Goal: Task Accomplishment & Management: Manage account settings

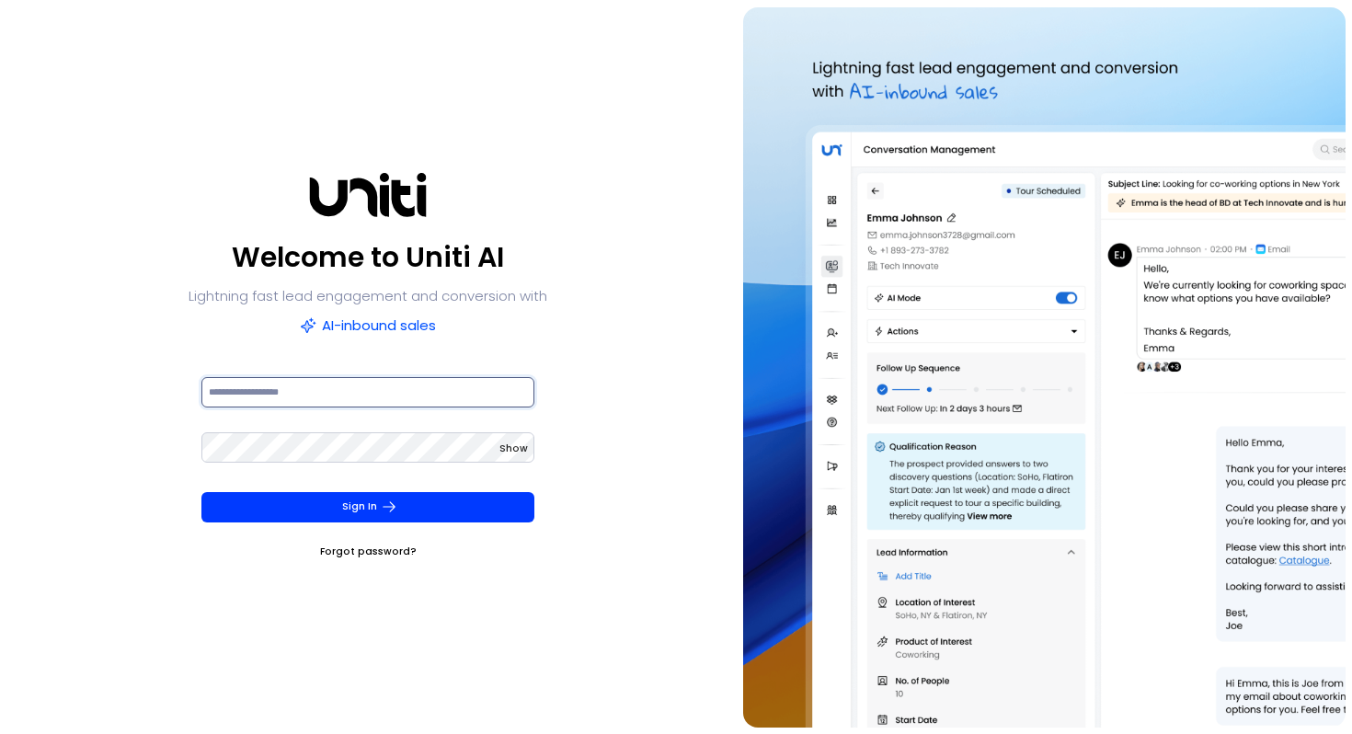
type input "**********"
click at [604, 327] on div "**********" at bounding box center [368, 367] width 722 height 720
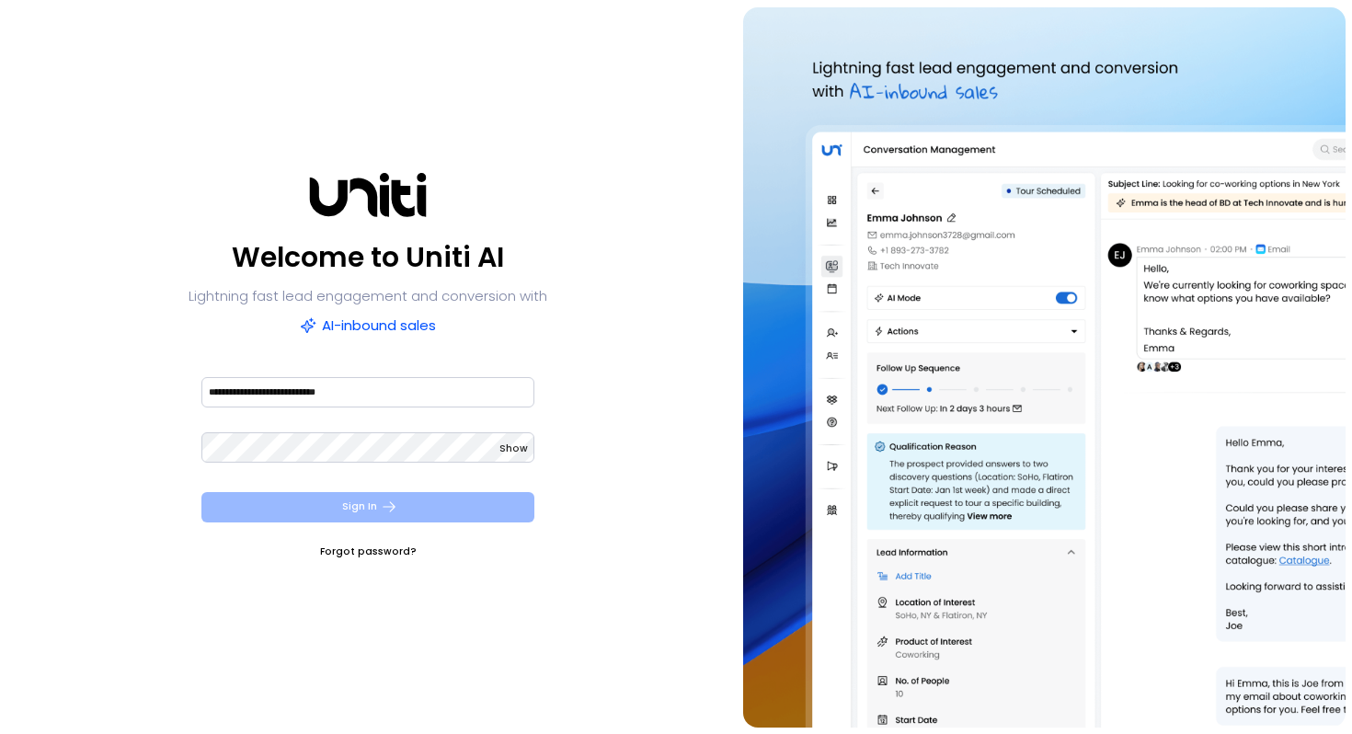
click at [375, 492] on button "Sign In" at bounding box center [368, 507] width 334 height 30
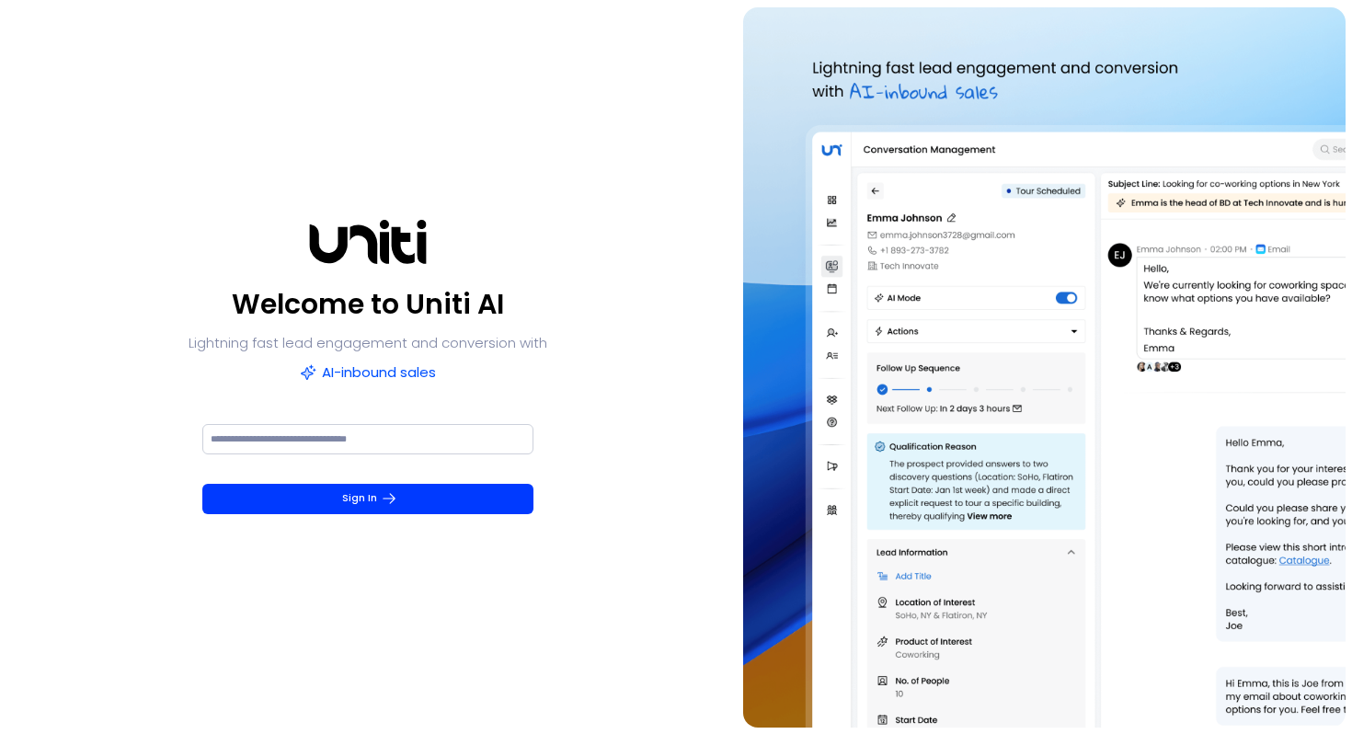
click at [413, 427] on input at bounding box center [367, 439] width 331 height 30
paste input "******"
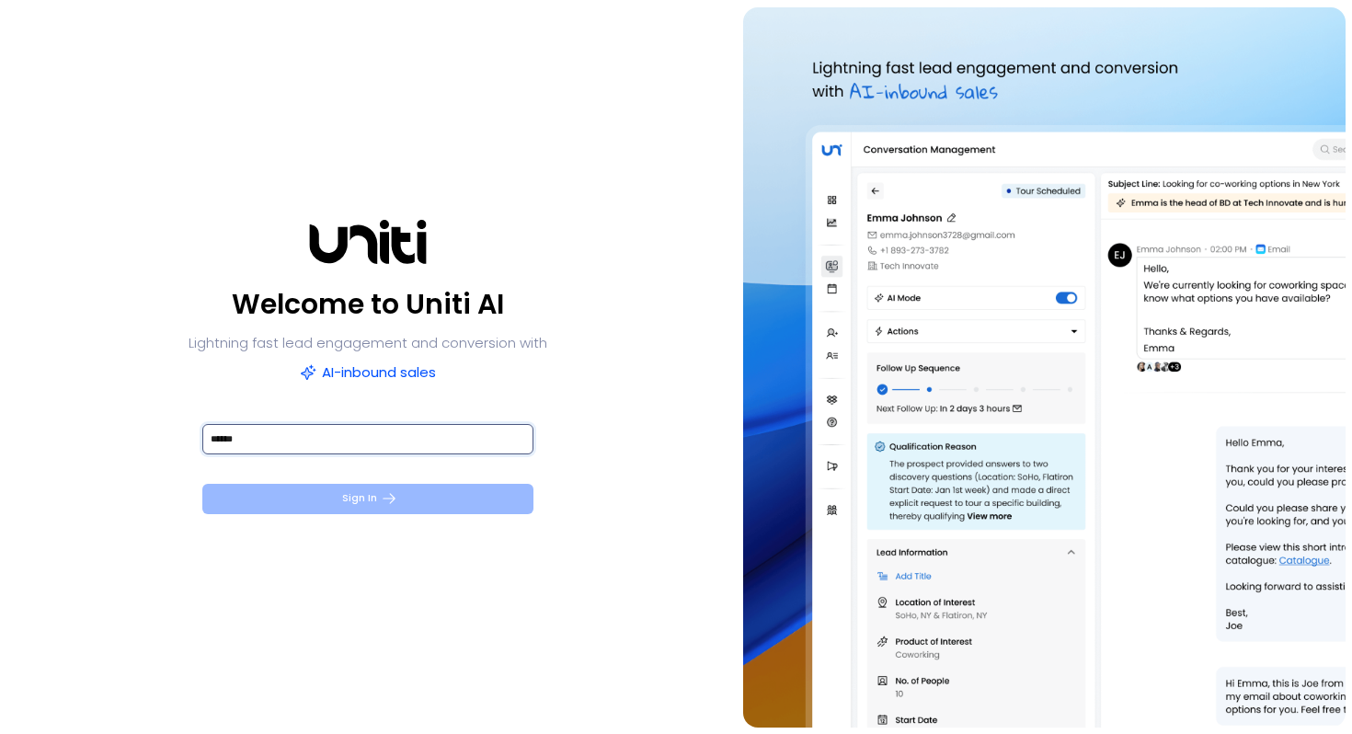
type input "******"
click at [403, 509] on button "Sign In" at bounding box center [367, 499] width 331 height 30
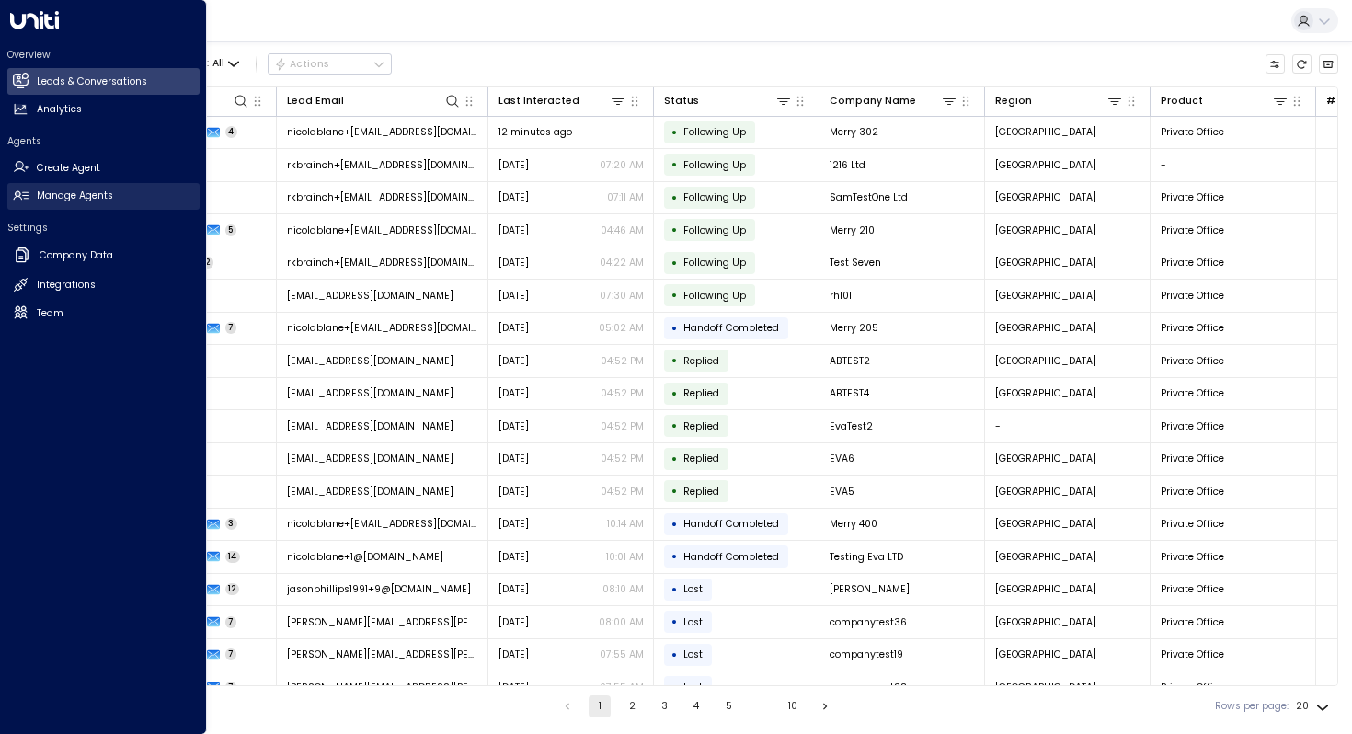
click at [52, 190] on h2 "Manage Agents" at bounding box center [75, 196] width 76 height 15
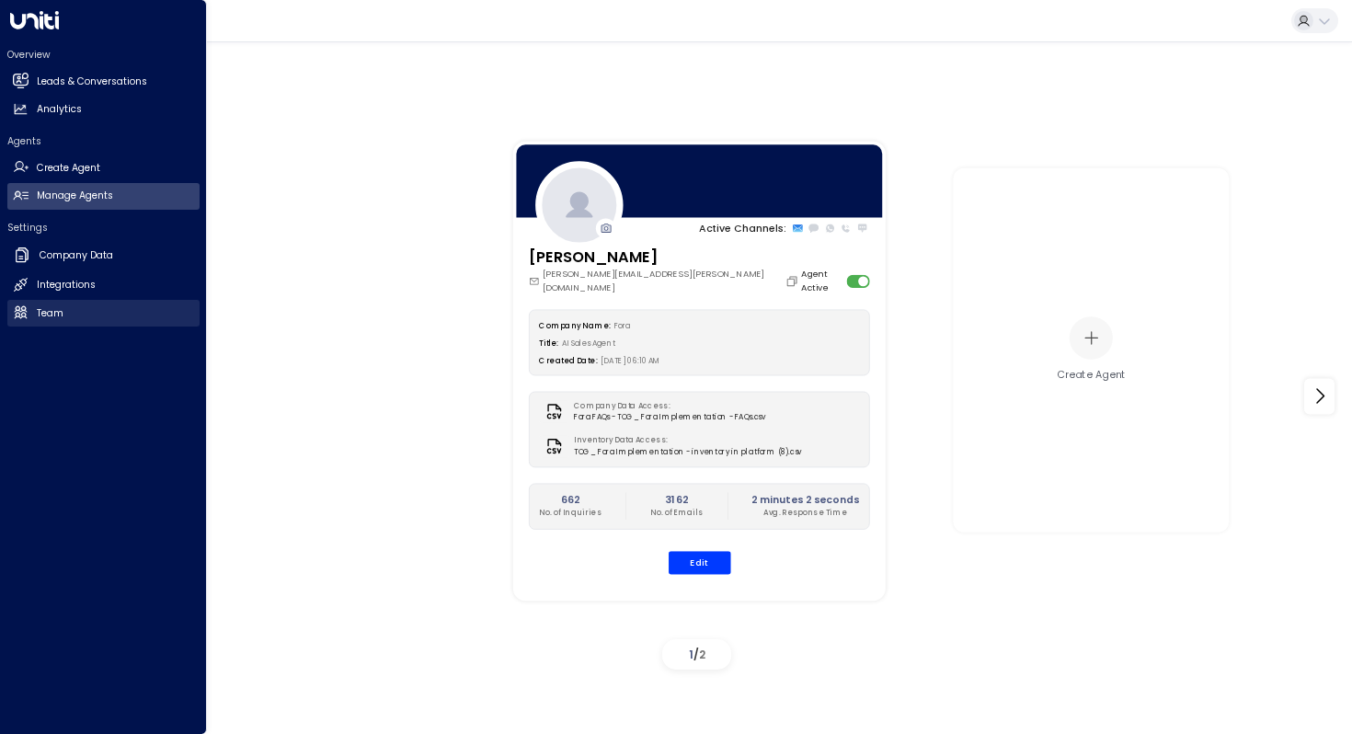
click at [49, 307] on h2 "Team" at bounding box center [50, 313] width 27 height 15
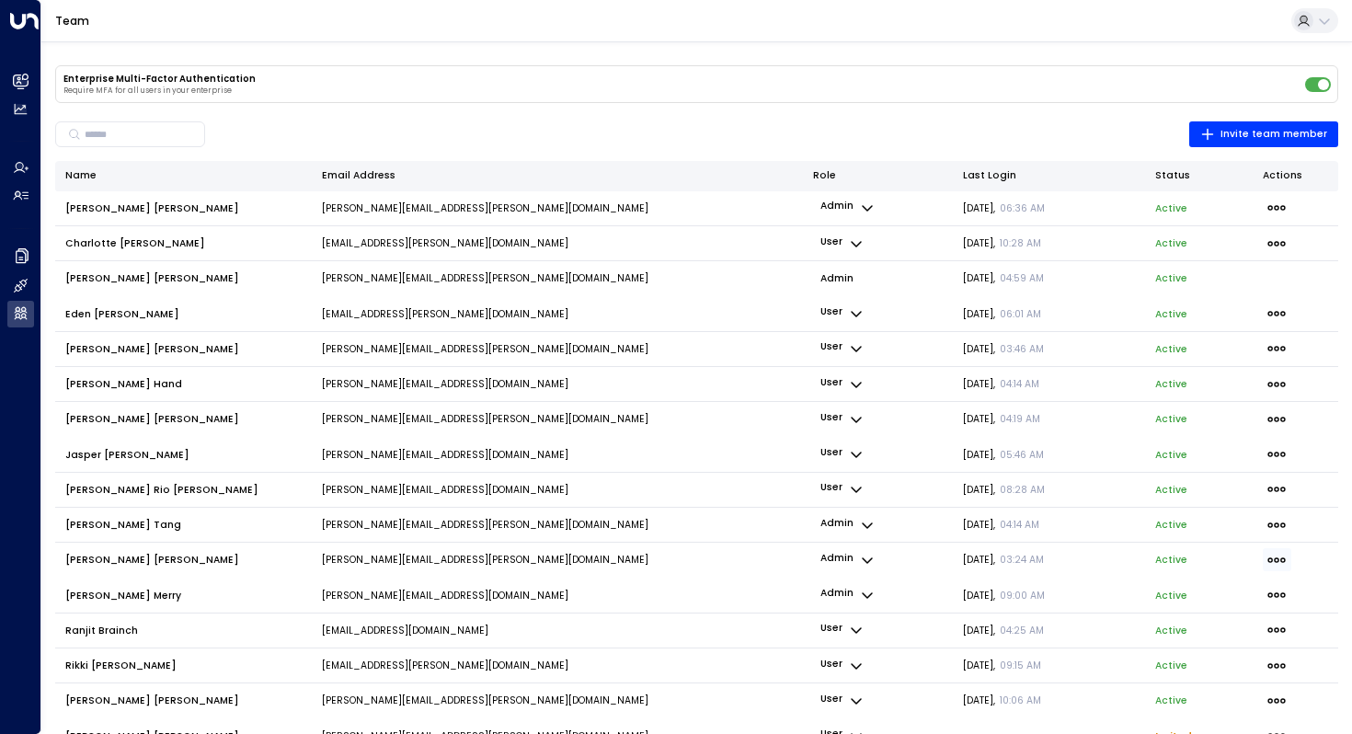
click at [1277, 562] on icon "button" at bounding box center [1276, 560] width 17 height 6
click at [145, 548] on div at bounding box center [676, 367] width 1352 height 734
click at [104, 562] on span "Mike Connell" at bounding box center [152, 560] width 174 height 14
click at [94, 557] on span "Mike Connell" at bounding box center [152, 560] width 174 height 14
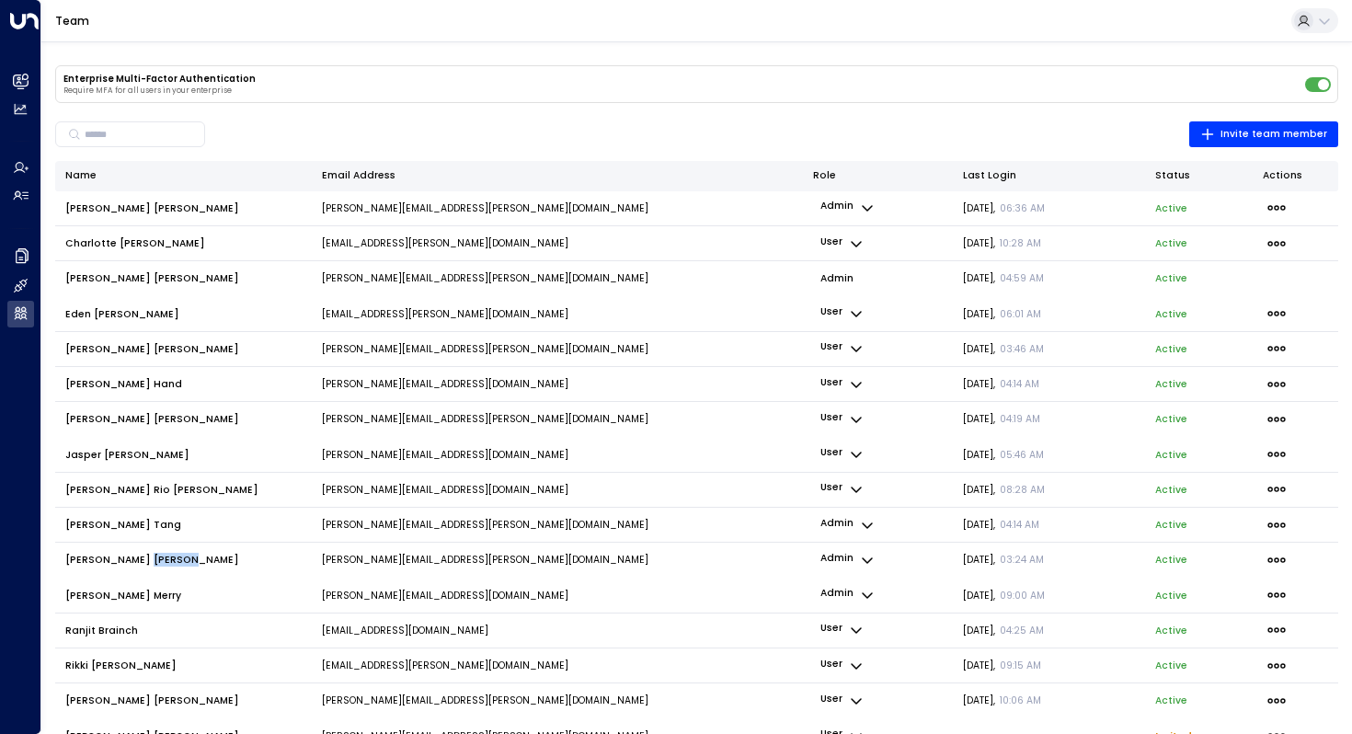
click at [94, 557] on span "Mike Connell" at bounding box center [152, 560] width 174 height 14
click at [872, 557] on icon "button" at bounding box center [867, 560] width 15 height 15
click at [734, 561] on div at bounding box center [676, 367] width 1352 height 734
click at [1273, 559] on icon "button" at bounding box center [1277, 560] width 20 height 20
click at [1179, 588] on span "Disable" at bounding box center [1179, 583] width 29 height 8
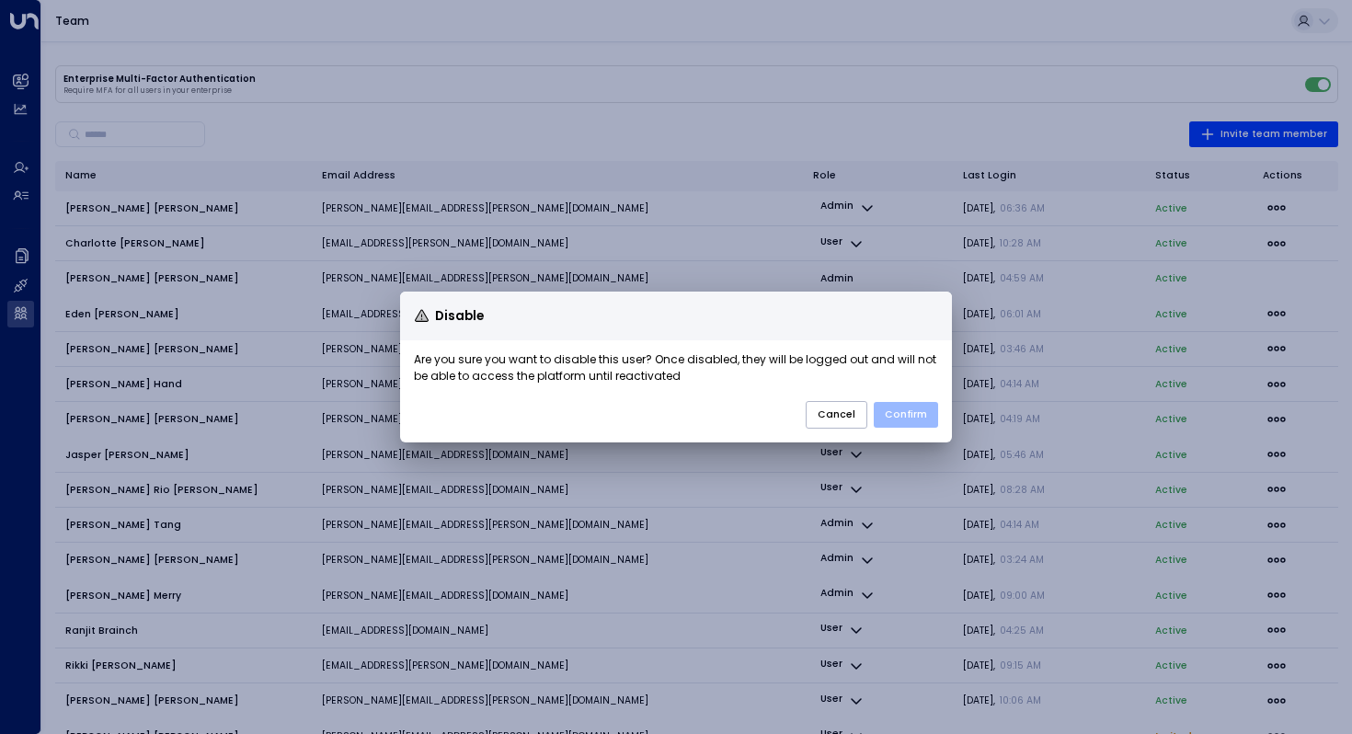
click at [905, 415] on button "Confirm" at bounding box center [906, 415] width 64 height 26
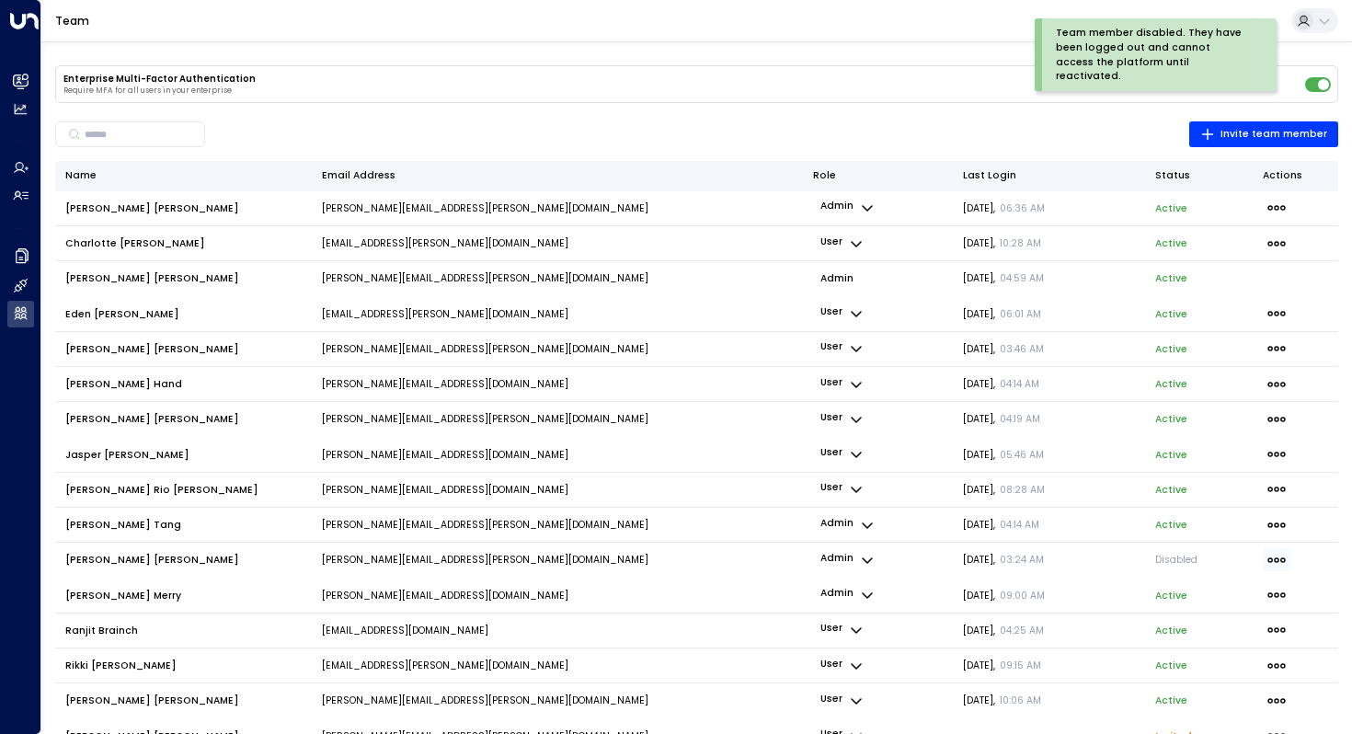
click at [1271, 559] on icon "button" at bounding box center [1276, 560] width 17 height 6
click at [1197, 587] on p "Activate" at bounding box center [1201, 592] width 89 height 15
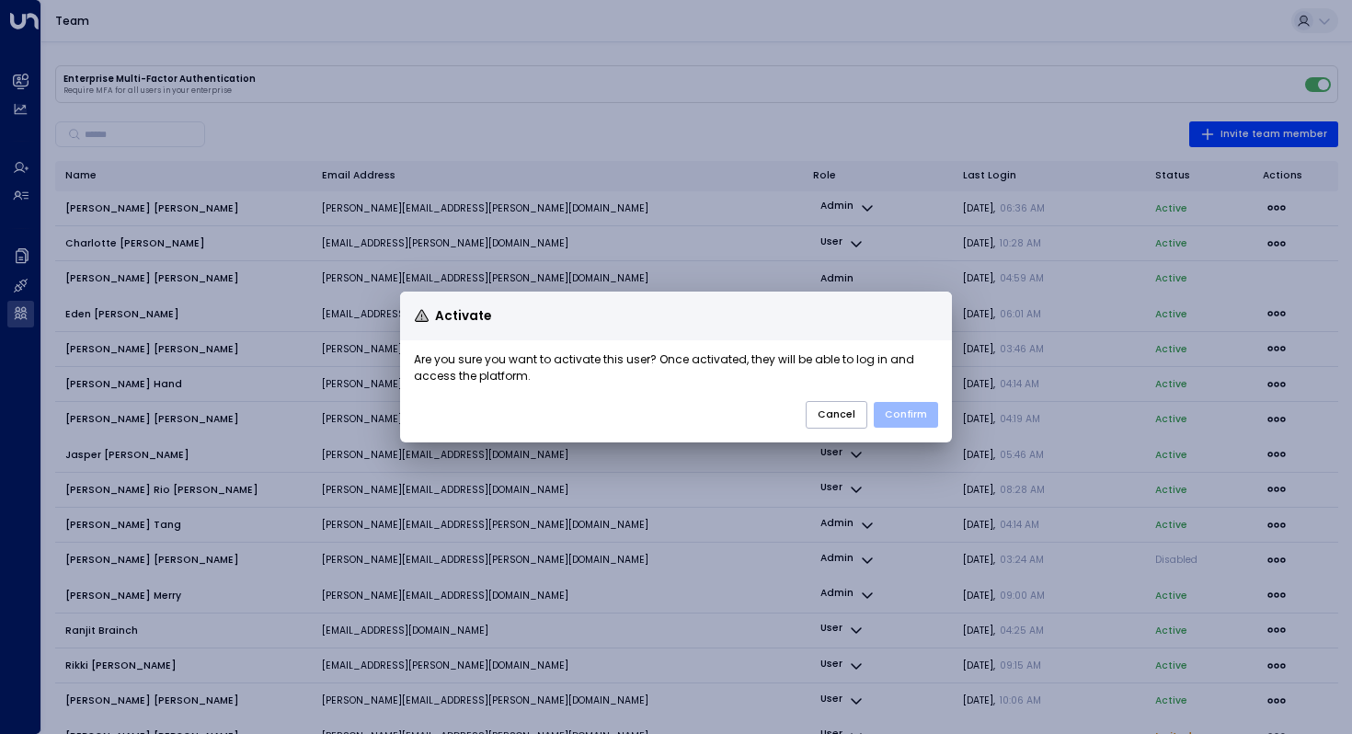
click at [906, 413] on button "Confirm" at bounding box center [906, 415] width 64 height 26
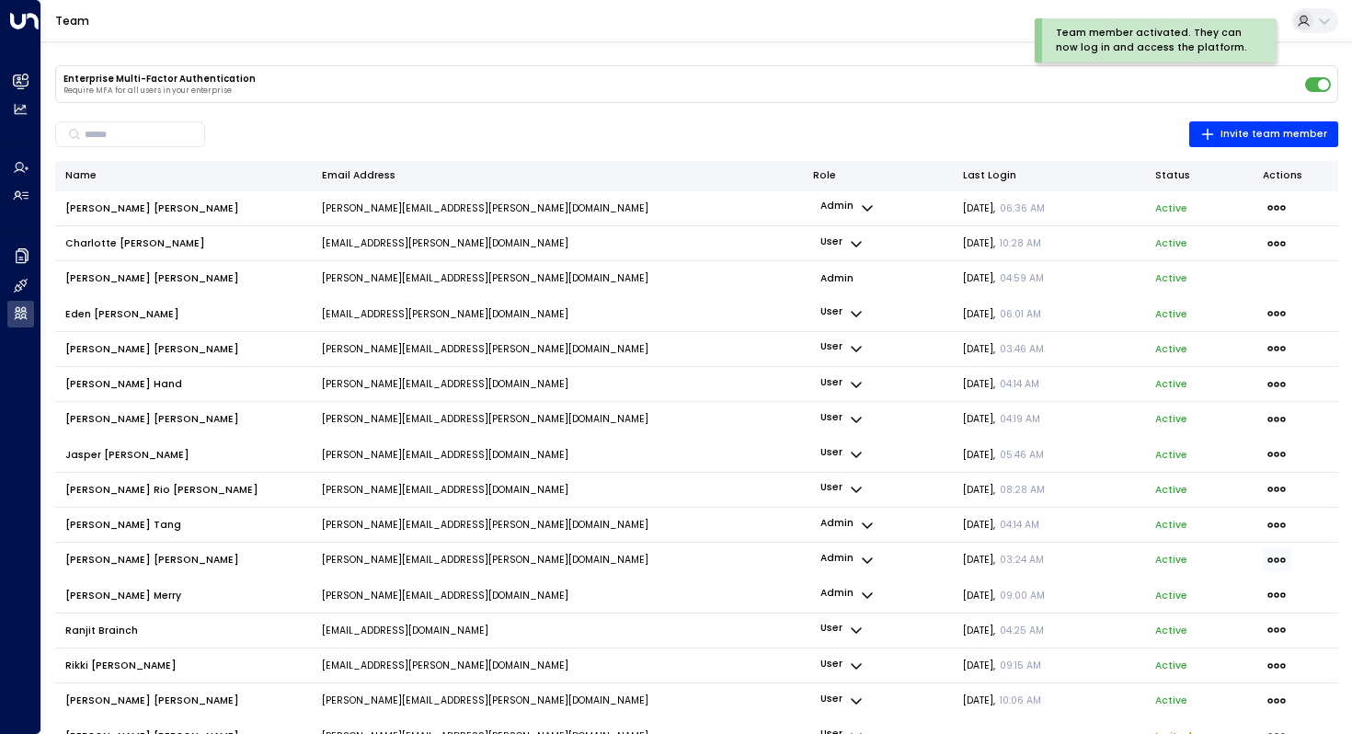
click at [1277, 554] on icon "button" at bounding box center [1277, 560] width 20 height 20
click at [714, 114] on div at bounding box center [676, 367] width 1352 height 734
click at [1276, 206] on icon "button" at bounding box center [1276, 209] width 17 height 6
click at [1209, 236] on p "Disable" at bounding box center [1198, 232] width 67 height 8
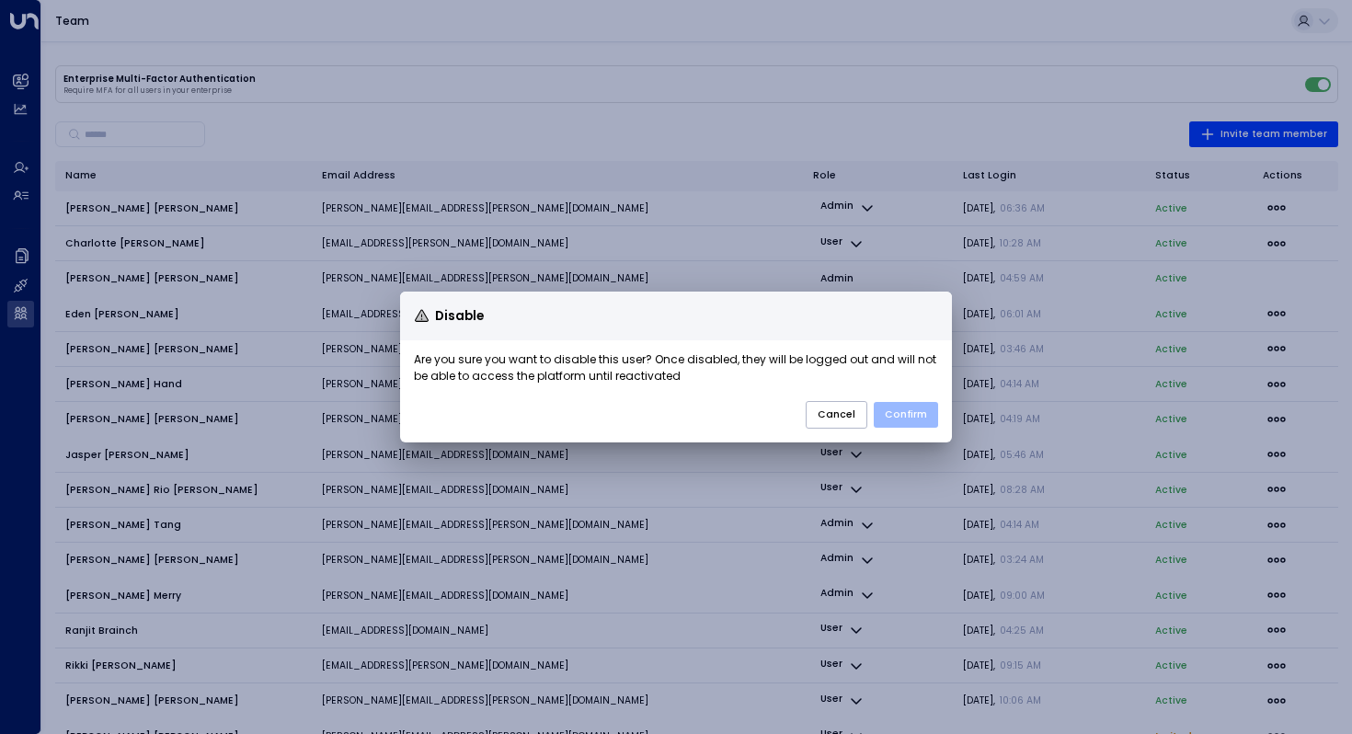
click at [910, 417] on button "Confirm" at bounding box center [906, 415] width 64 height 26
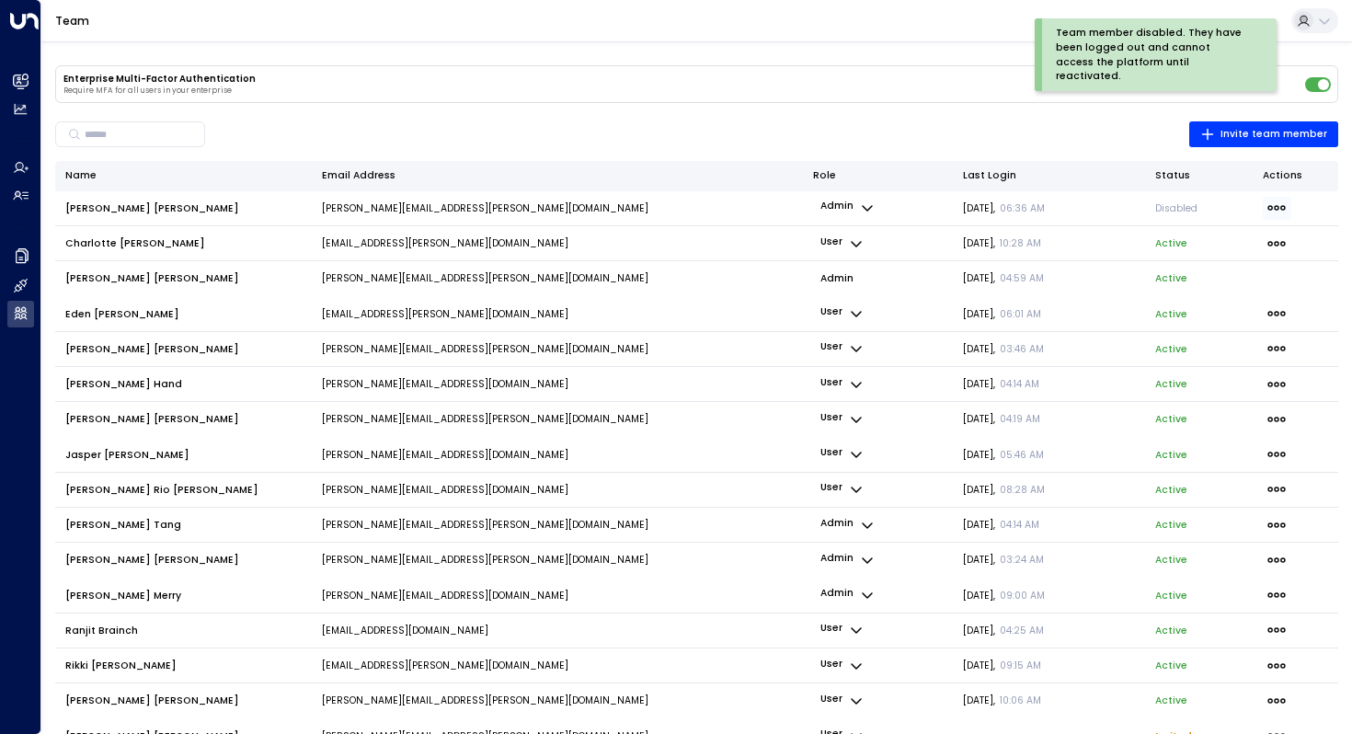
click at [1283, 207] on icon "button" at bounding box center [1277, 208] width 20 height 20
click at [1207, 231] on li "Activate" at bounding box center [1201, 241] width 119 height 26
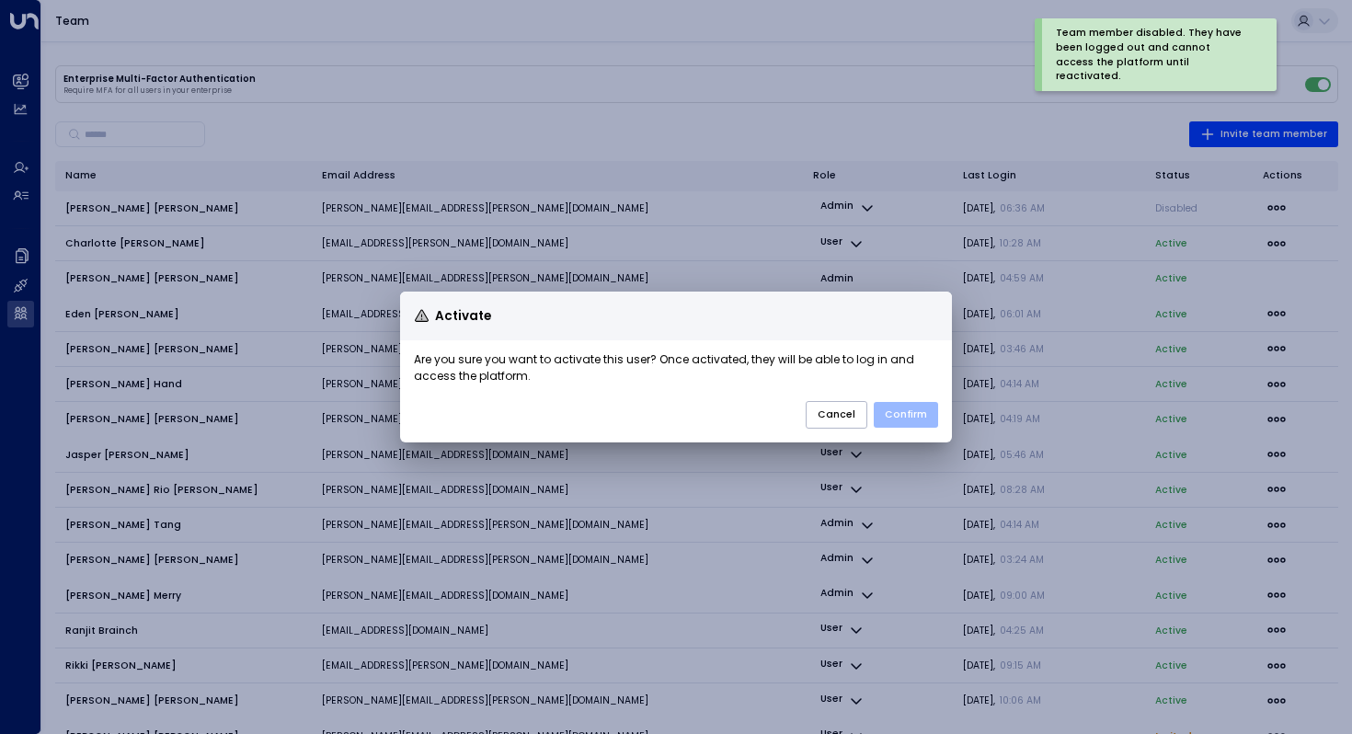
click at [902, 410] on button "Confirm" at bounding box center [906, 415] width 64 height 26
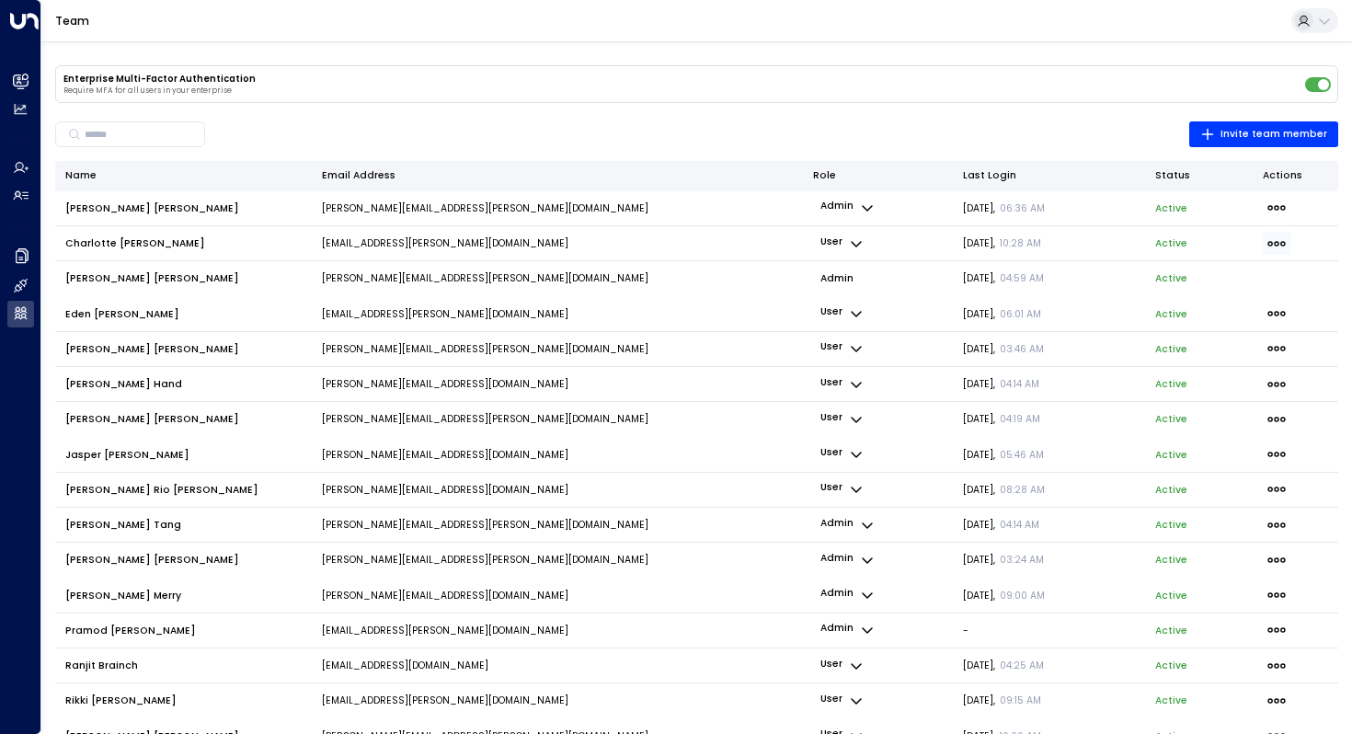
click at [1276, 239] on icon "button" at bounding box center [1277, 244] width 20 height 20
click at [116, 234] on div at bounding box center [676, 367] width 1352 height 734
click at [103, 243] on span "Charlotte Gomm" at bounding box center [135, 243] width 140 height 14
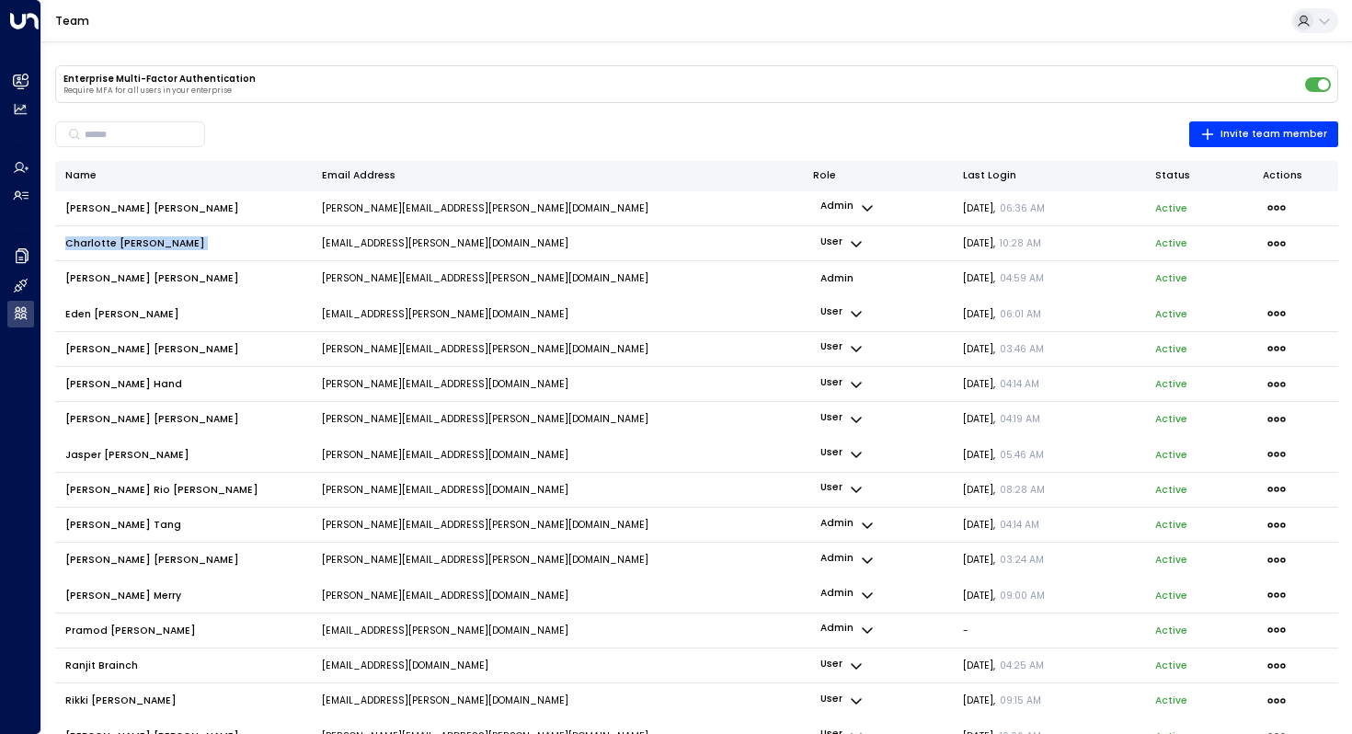
click at [103, 243] on span "Charlotte Gomm" at bounding box center [135, 243] width 140 height 14
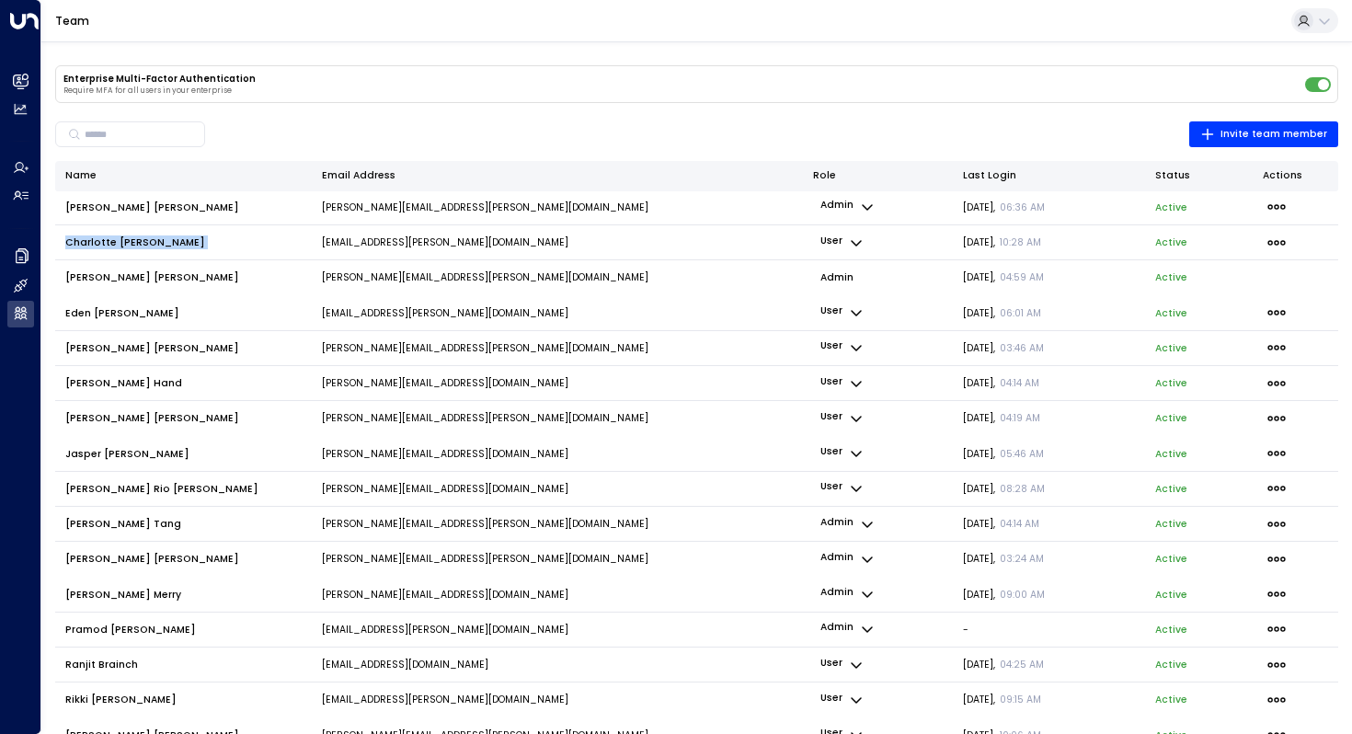
click at [858, 241] on icon "button" at bounding box center [856, 242] width 15 height 15
click at [697, 233] on div at bounding box center [676, 367] width 1352 height 734
click at [452, 241] on p "charlotte.gomm@theofficegroup.com" at bounding box center [445, 242] width 247 height 14
click at [1269, 240] on icon "button" at bounding box center [1277, 243] width 20 height 20
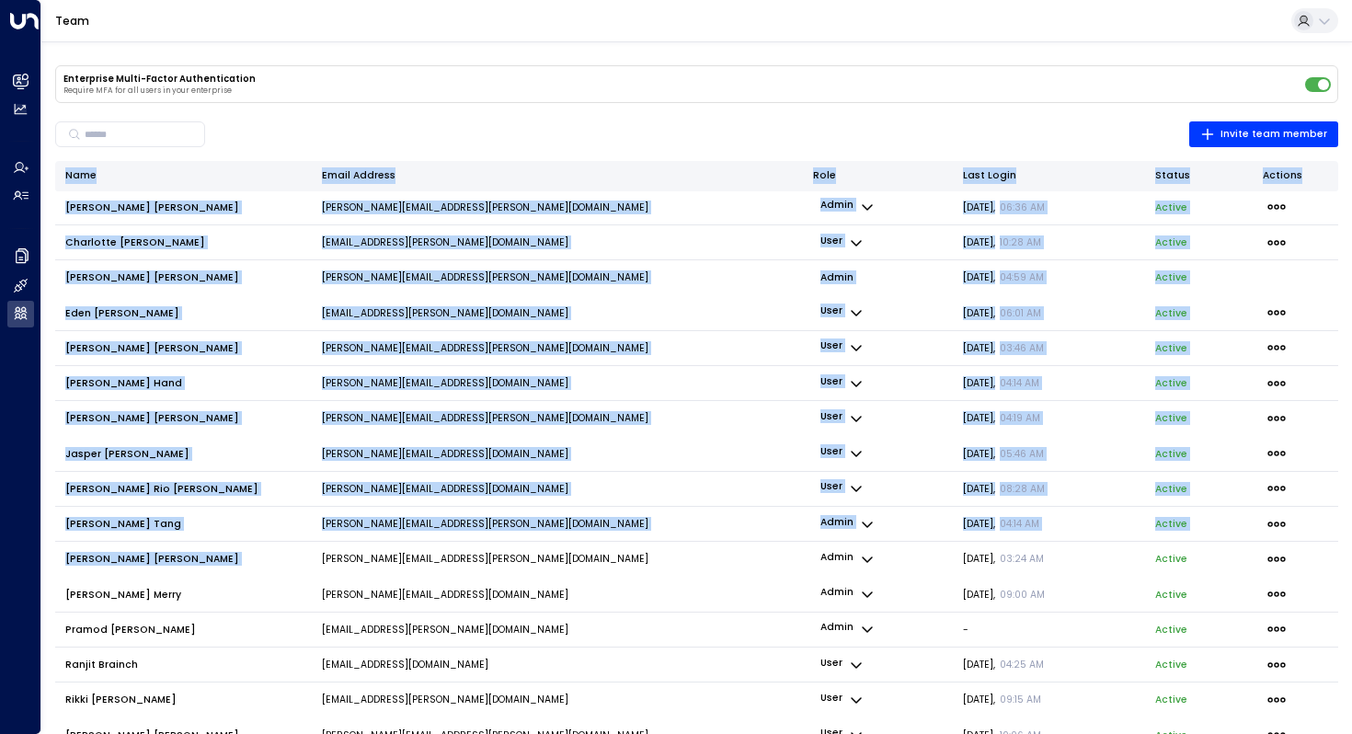
drag, startPoint x: 488, startPoint y: 554, endPoint x: 331, endPoint y: 549, distance: 157.4
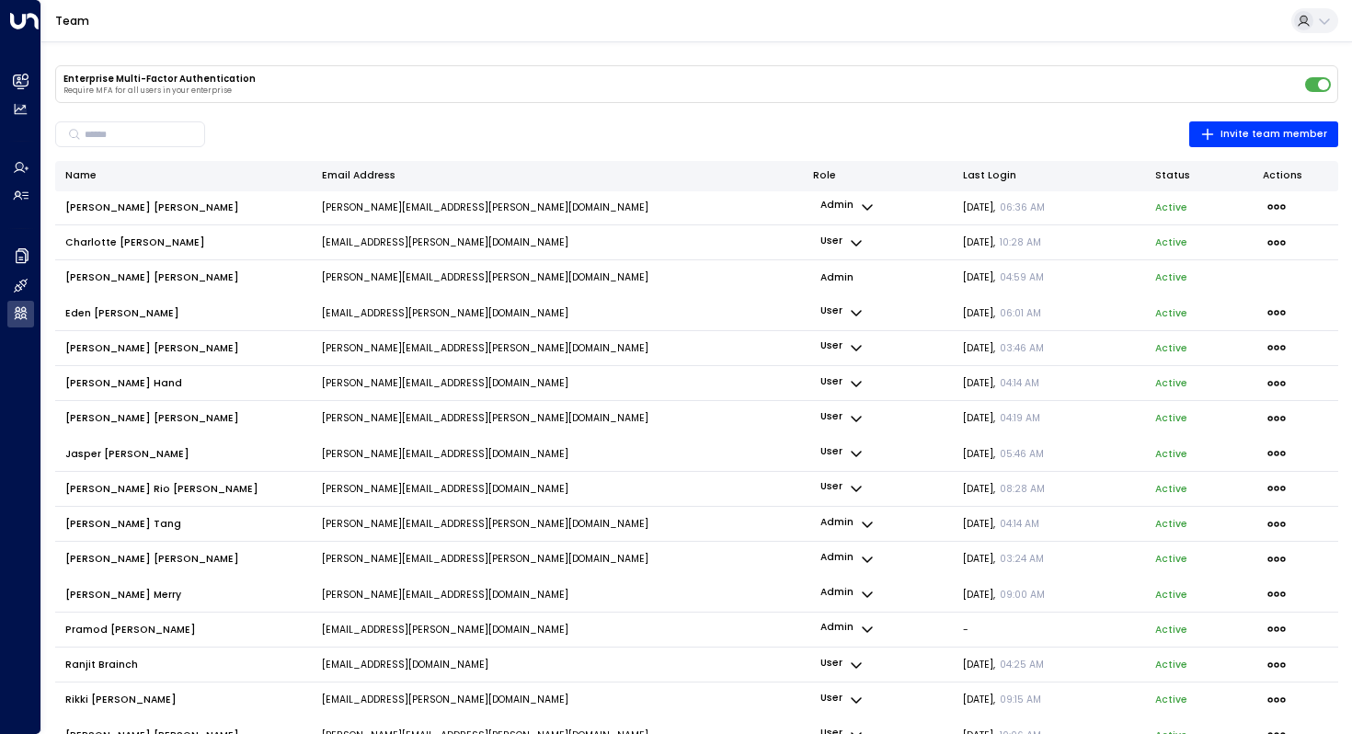
click at [331, 560] on p "mike.connell@theofficegroup.com" at bounding box center [485, 559] width 327 height 14
click at [1269, 545] on td at bounding box center [1296, 559] width 86 height 35
click at [1274, 560] on icon "button" at bounding box center [1277, 559] width 20 height 20
click at [1208, 620] on li "Remove member" at bounding box center [1201, 620] width 119 height 26
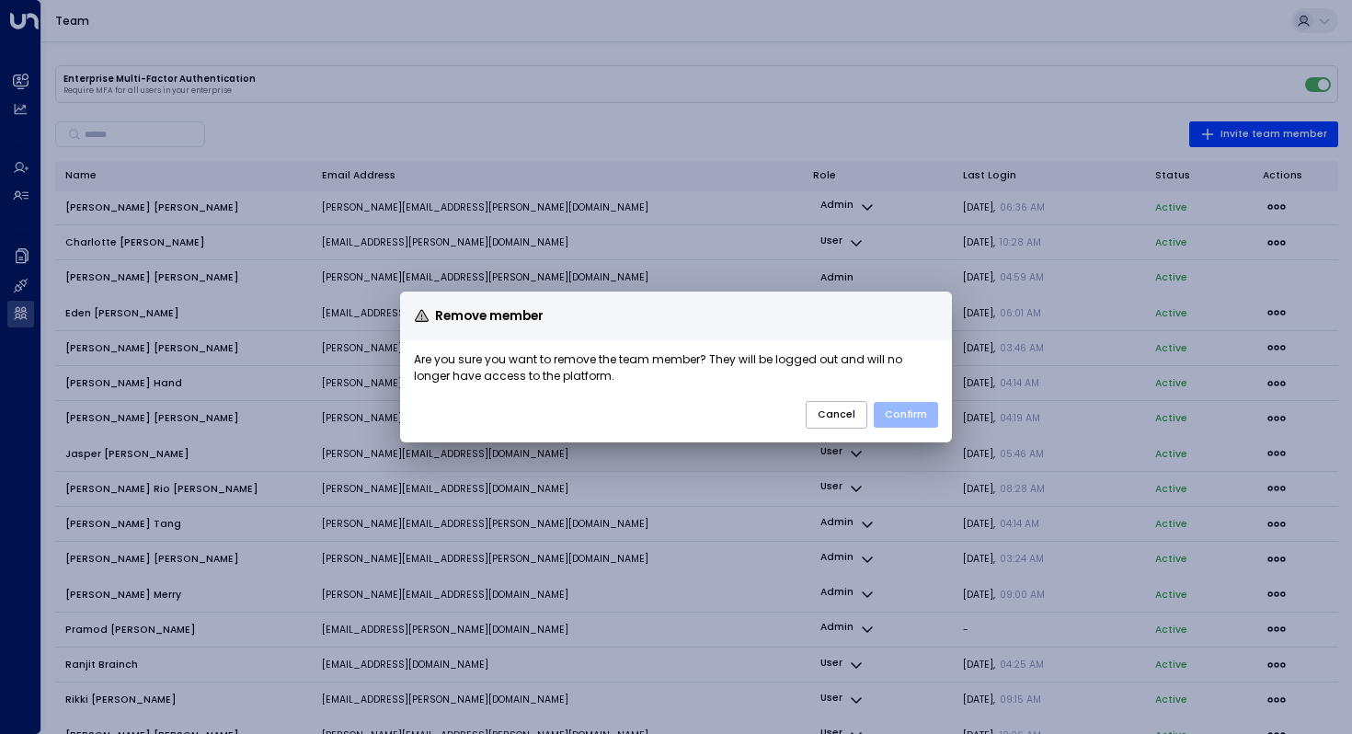
click at [910, 417] on button "Confirm" at bounding box center [906, 415] width 64 height 26
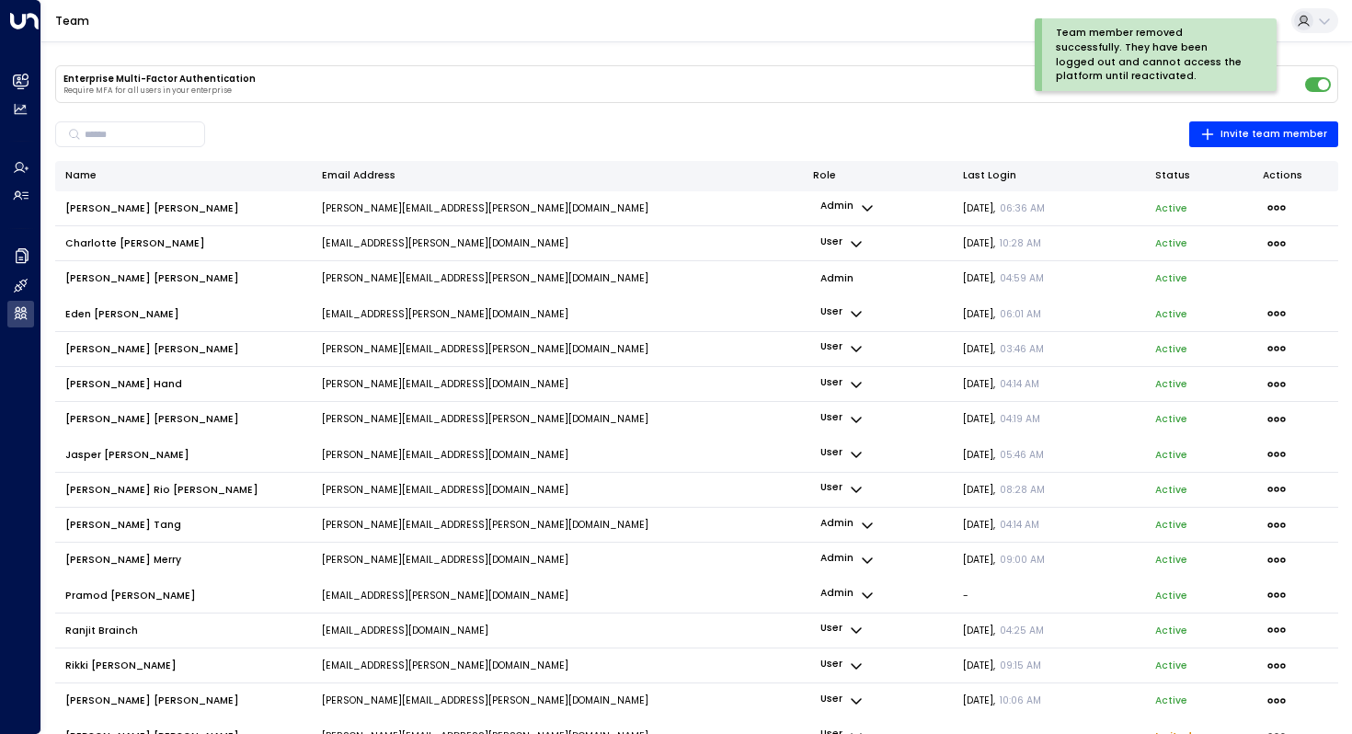
scroll to position [0, 0]
click at [1235, 137] on span "Invite team member" at bounding box center [1263, 134] width 127 height 17
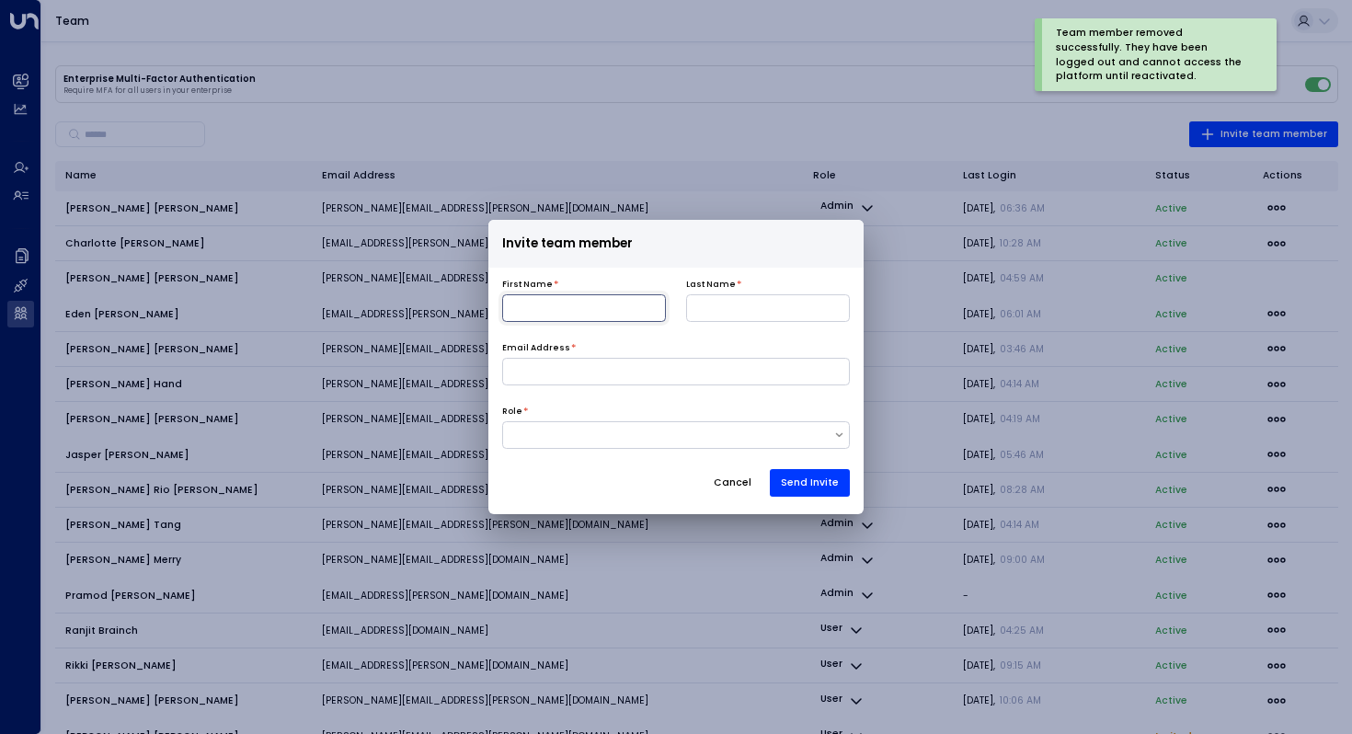
click at [586, 308] on input at bounding box center [584, 308] width 164 height 28
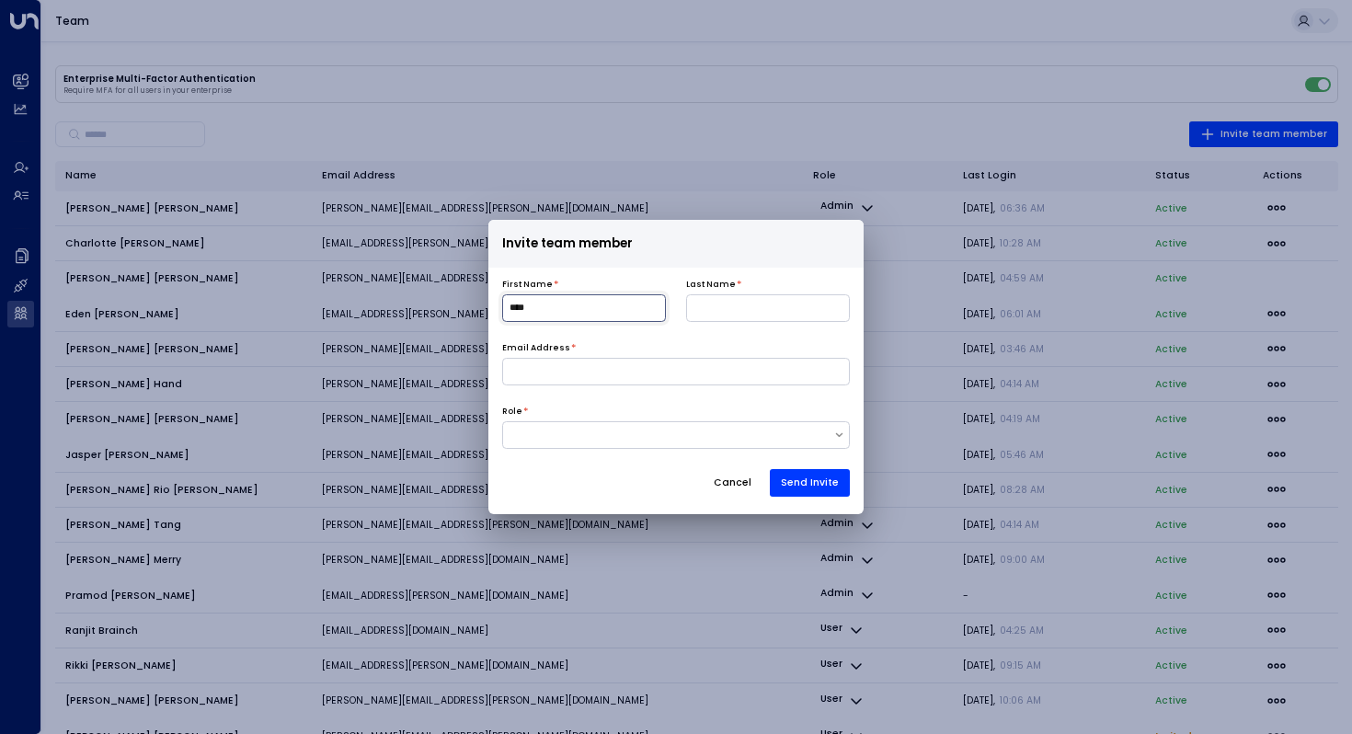
type input "****"
type input "*******"
click at [629, 374] on input at bounding box center [676, 372] width 349 height 28
type input "**********"
click at [623, 432] on div at bounding box center [668, 435] width 331 height 15
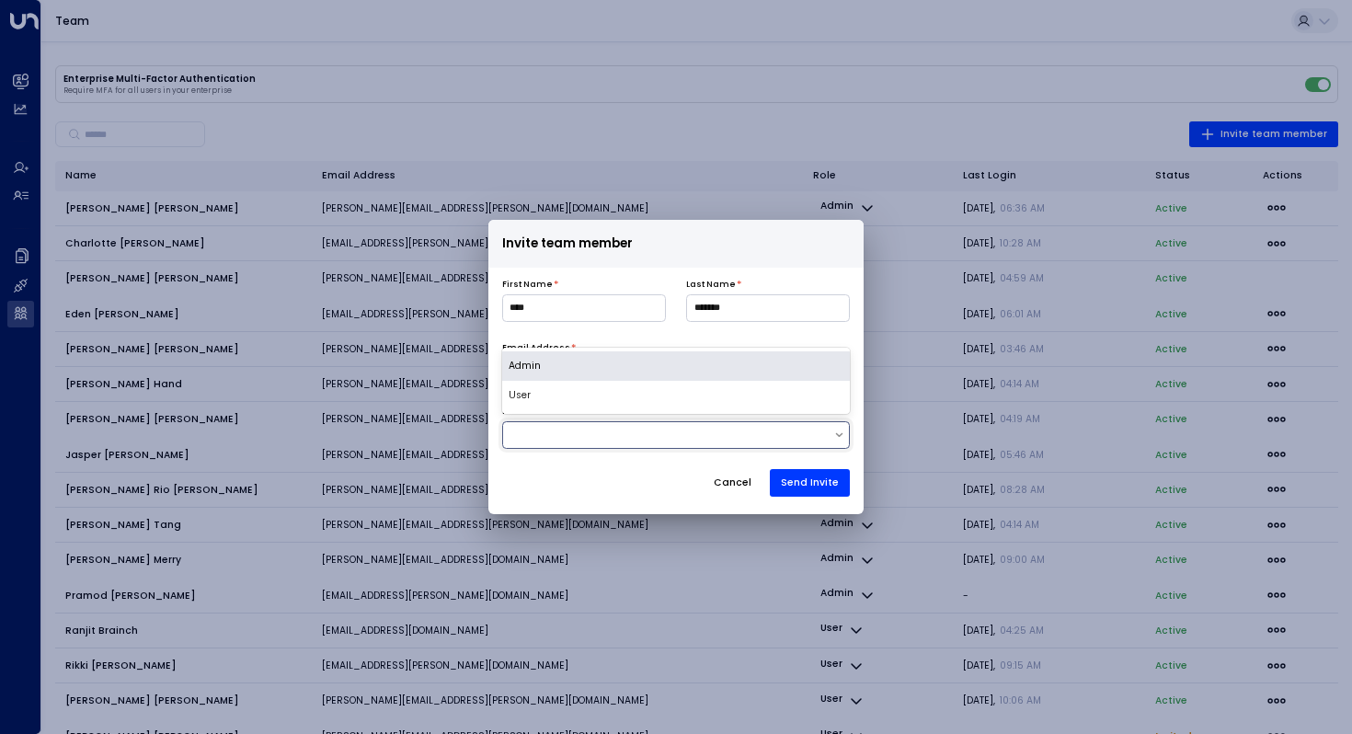
click at [590, 366] on div "Admin" at bounding box center [676, 365] width 349 height 29
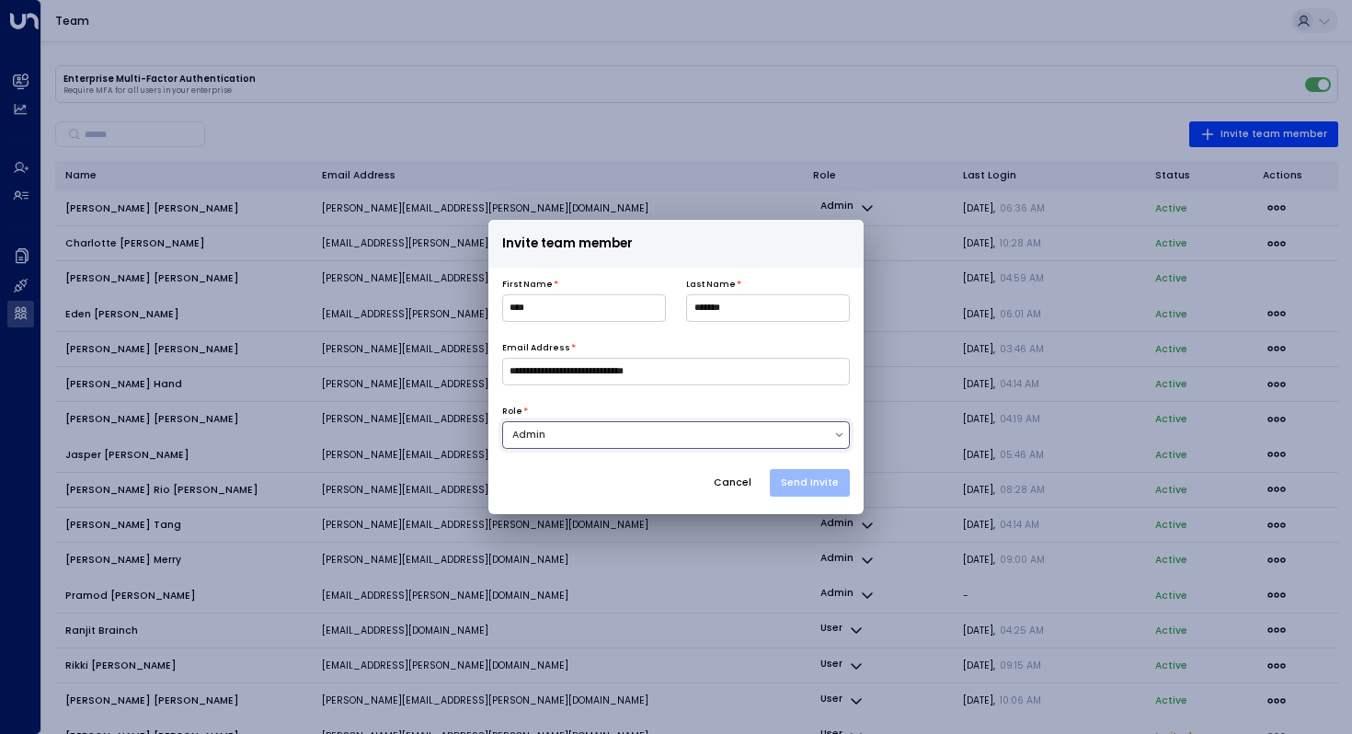
click at [803, 478] on button "Send Invite" at bounding box center [810, 483] width 80 height 28
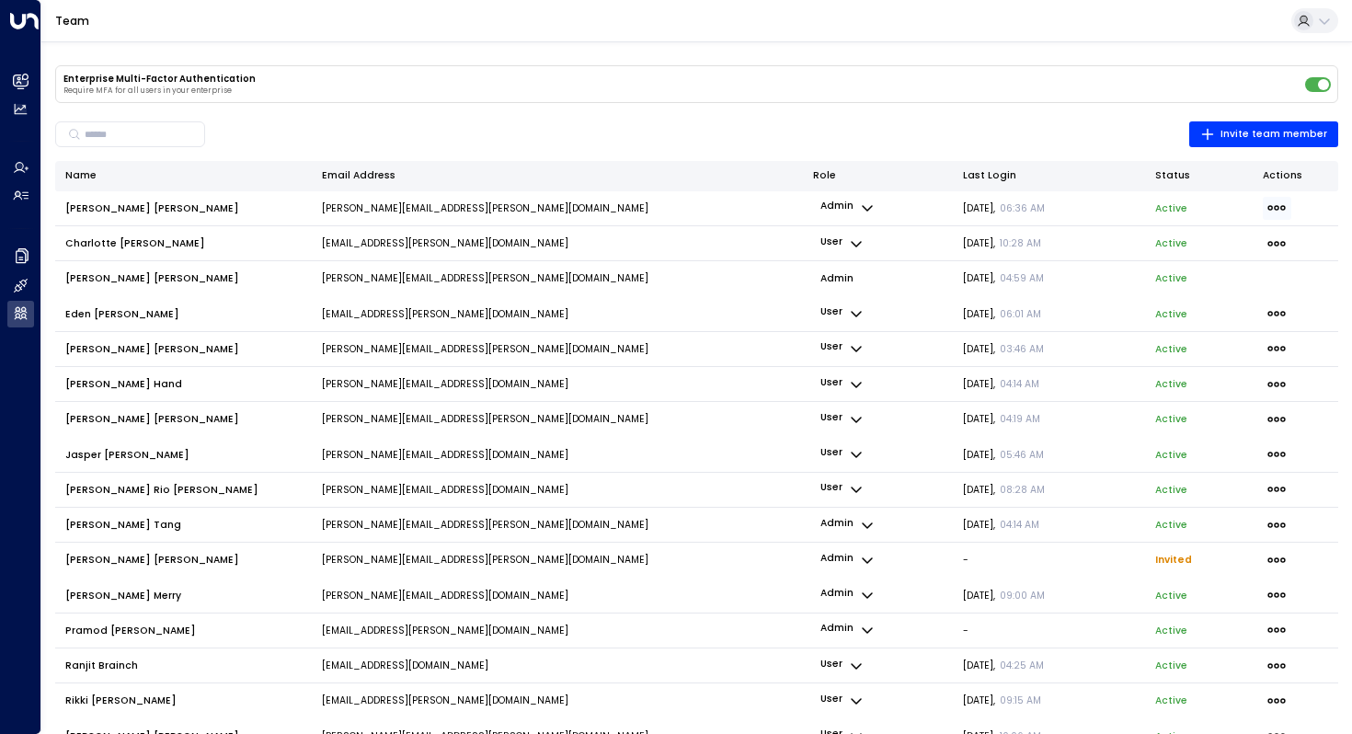
click at [1273, 206] on icon "button" at bounding box center [1276, 209] width 17 height 6
click at [1230, 253] on span "Remove member" at bounding box center [1196, 249] width 67 height 8
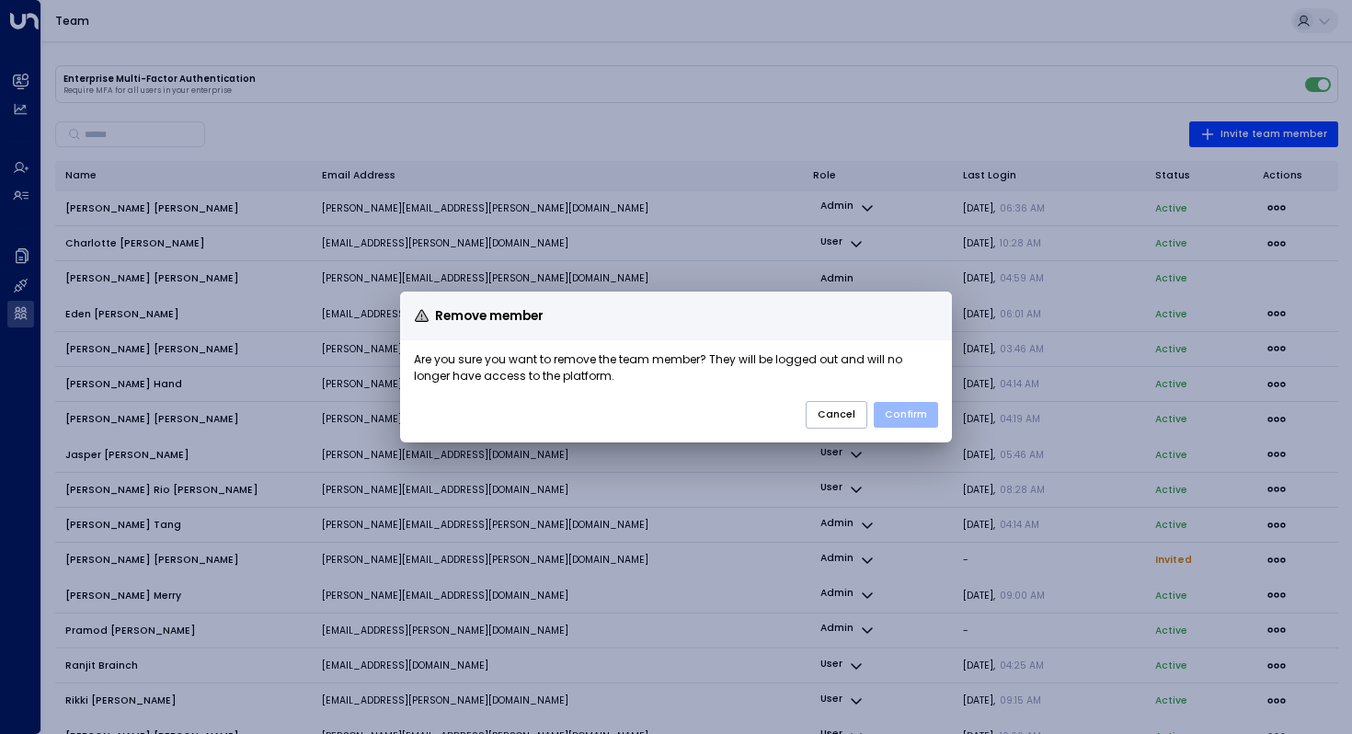
click at [906, 411] on button "Confirm" at bounding box center [906, 415] width 64 height 26
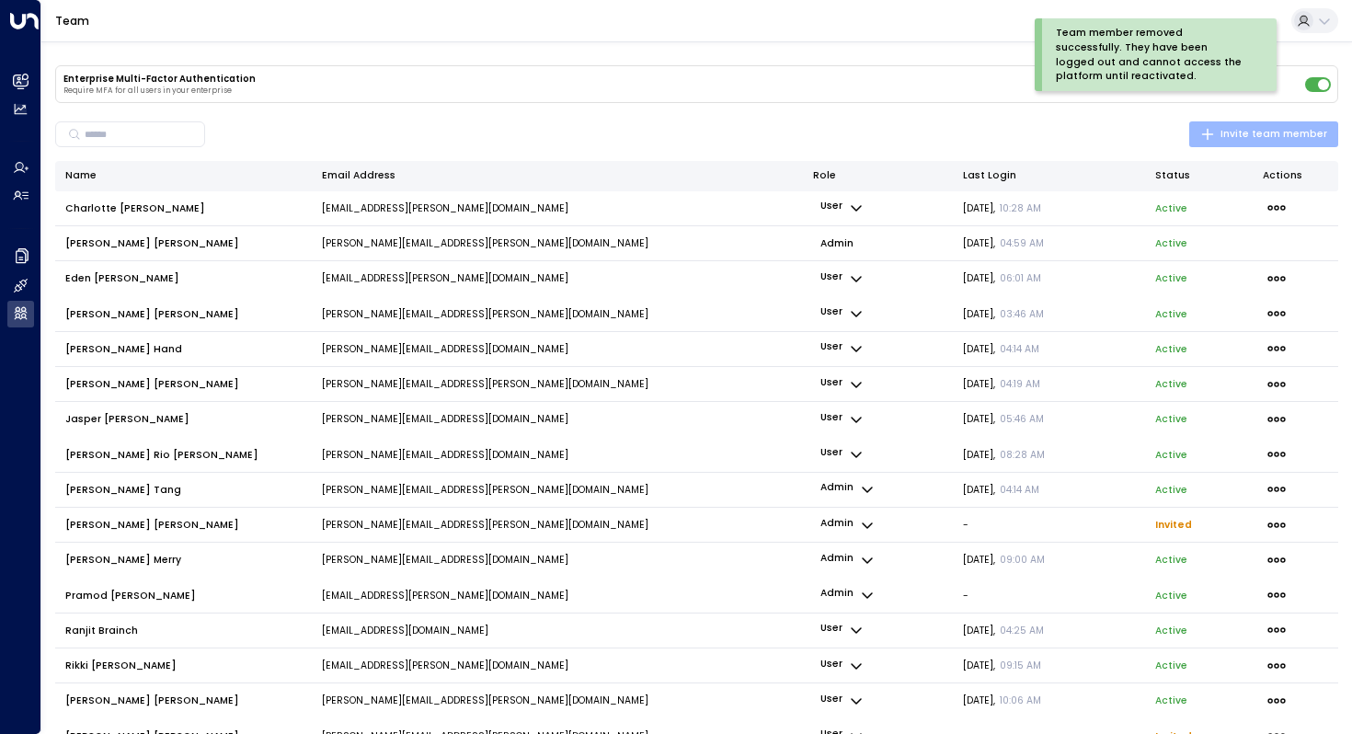
click at [1254, 137] on span "Invite team member" at bounding box center [1263, 134] width 127 height 17
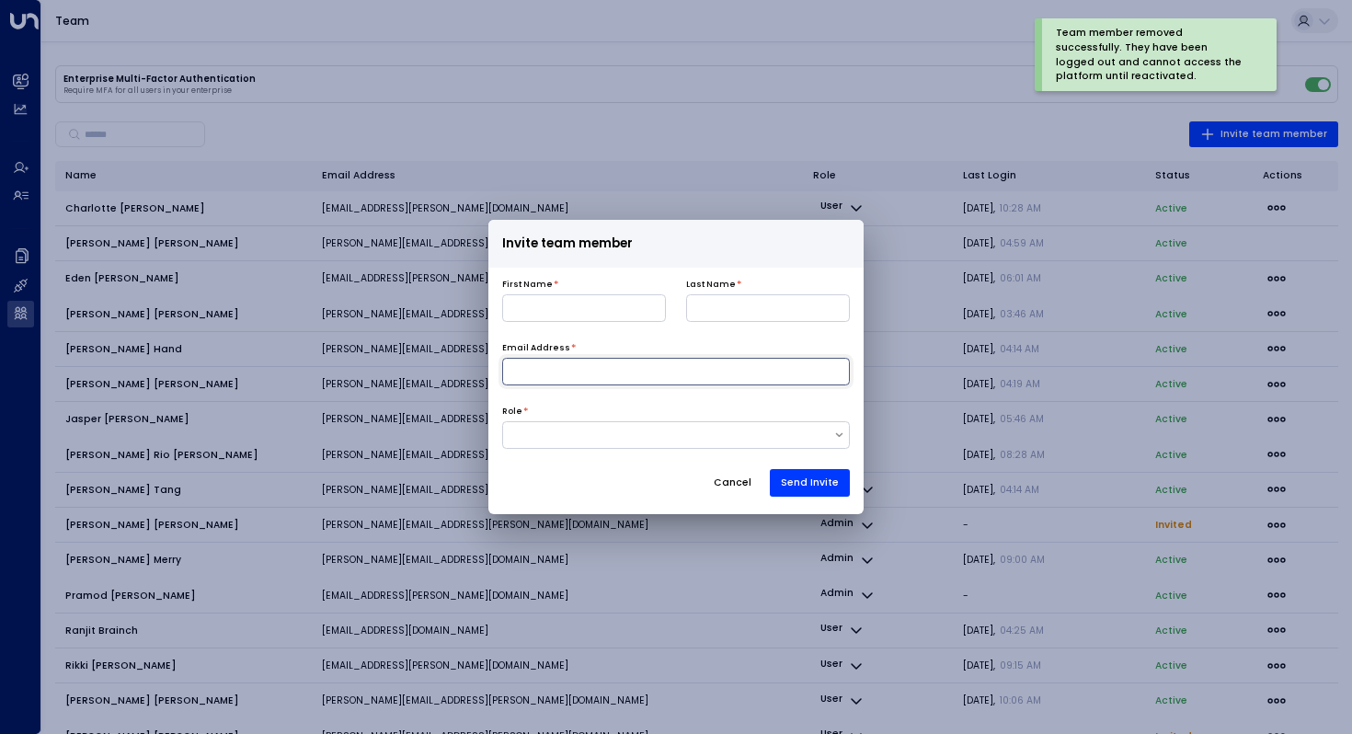
click at [545, 371] on input at bounding box center [676, 372] width 349 height 28
paste input "**********"
type input "**********"
click at [555, 320] on input at bounding box center [584, 308] width 164 height 28
type input "*******"
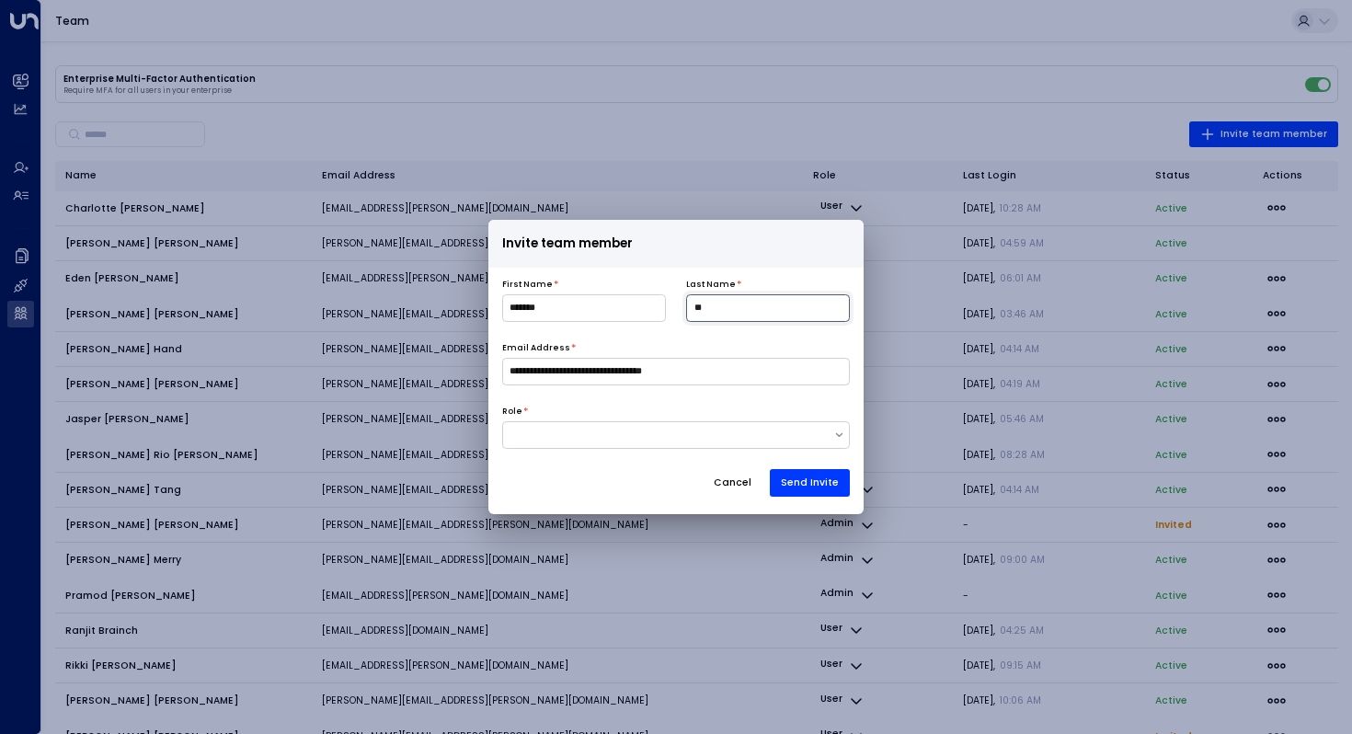
type input "*"
type input "*********"
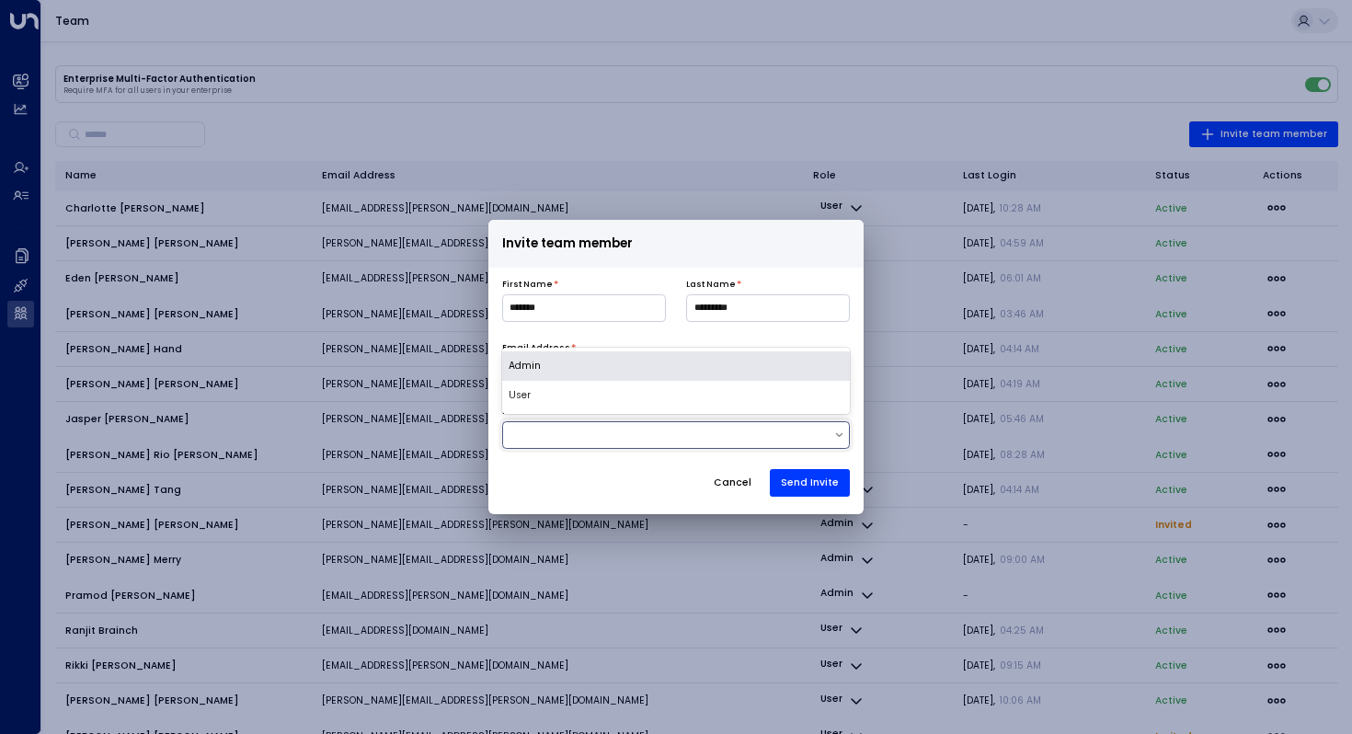
click at [579, 423] on div at bounding box center [676, 435] width 349 height 28
click at [579, 367] on div "Admin" at bounding box center [676, 365] width 349 height 29
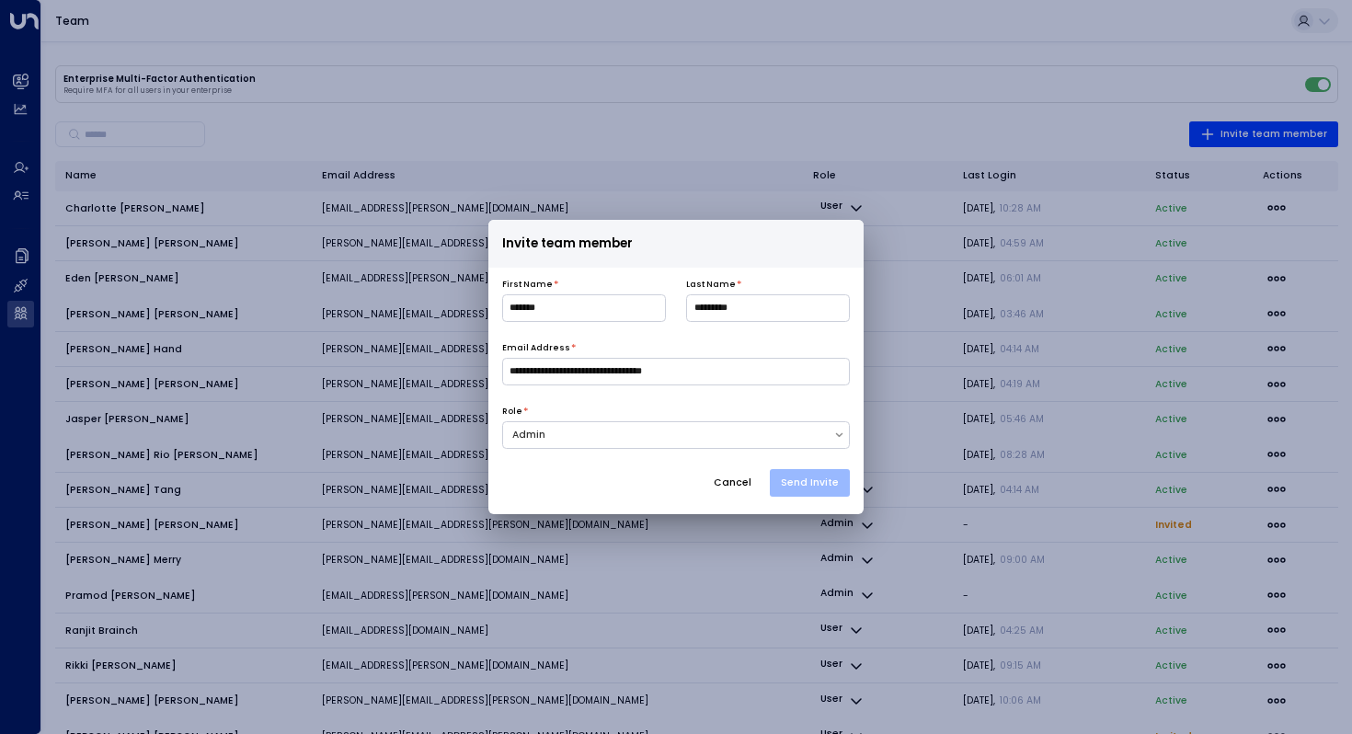
click at [815, 477] on button "Send Invite" at bounding box center [810, 483] width 80 height 28
